Goal: Information Seeking & Learning: Learn about a topic

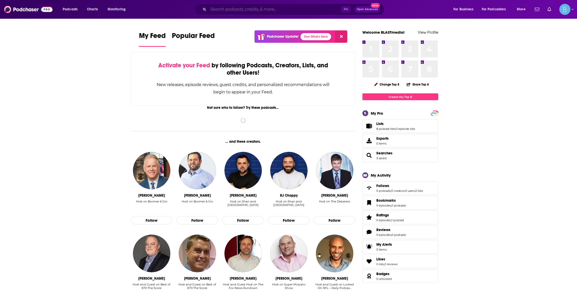
click at [239, 8] on input "Search podcasts, credits, & more..." at bounding box center [274, 9] width 133 height 8
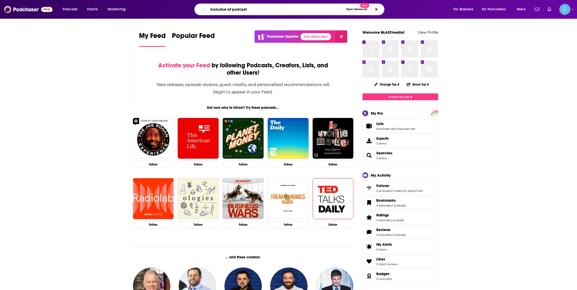
type input "inclusive af podcast"
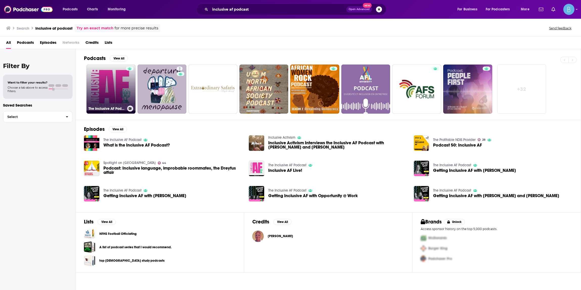
click at [103, 74] on link "The Inclusive AF Podcast" at bounding box center [110, 88] width 49 height 49
